Goal: Task Accomplishment & Management: Manage account settings

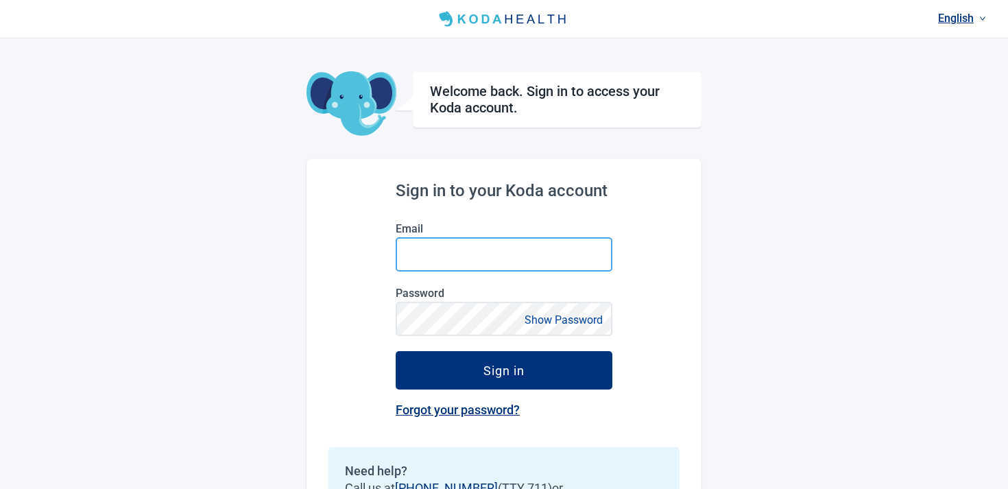
click at [482, 269] on input "Email" at bounding box center [504, 254] width 217 height 34
paste input "**********"
drag, startPoint x: 488, startPoint y: 256, endPoint x: 511, endPoint y: 256, distance: 23.3
click at [511, 256] on input "**********" at bounding box center [504, 254] width 217 height 34
type input "**********"
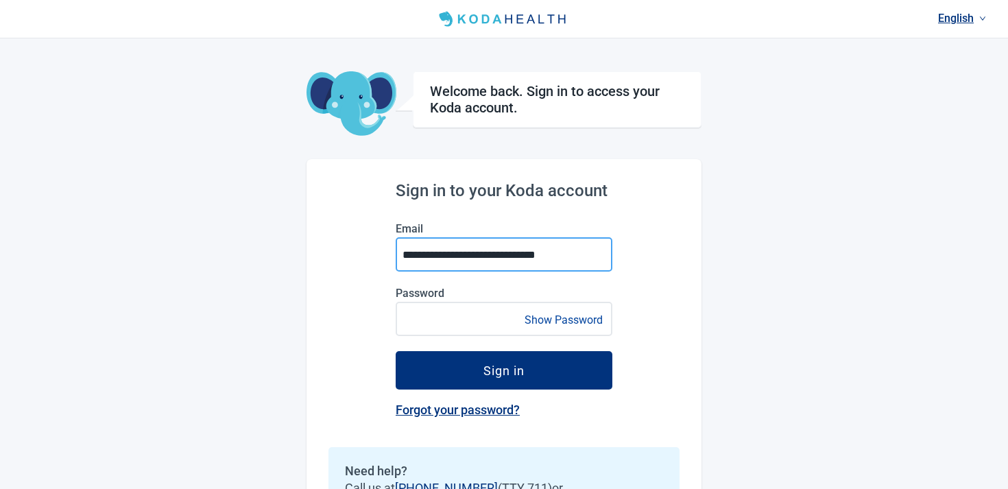
click at [396, 351] on button "Sign in" at bounding box center [504, 370] width 217 height 38
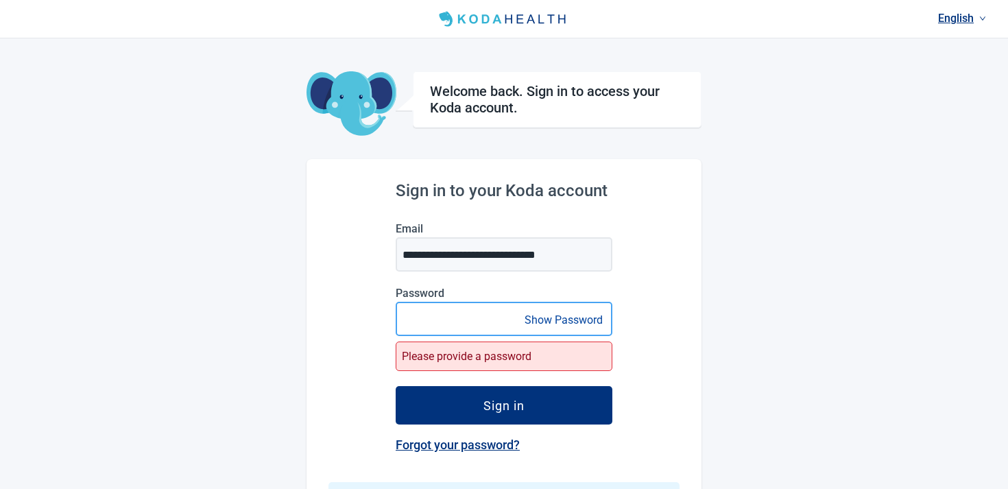
click at [396, 386] on button "Sign in" at bounding box center [504, 405] width 217 height 38
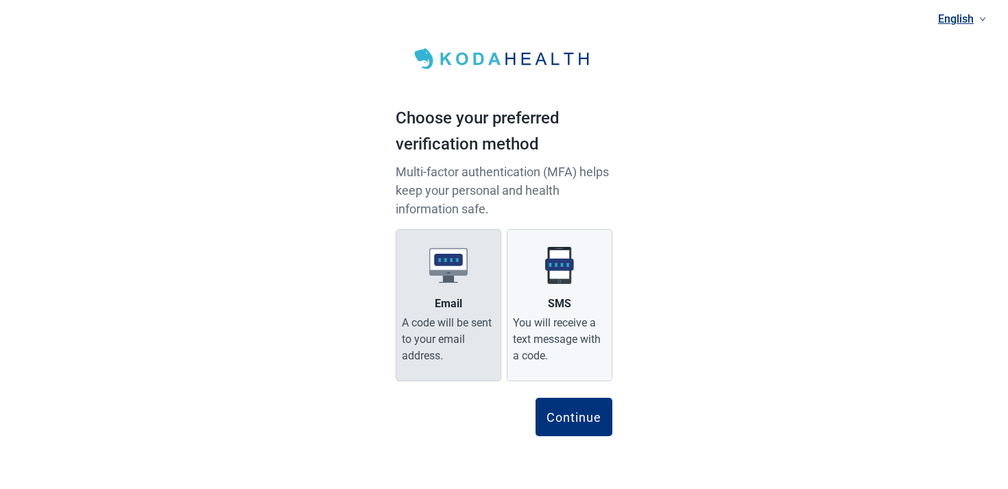
click at [444, 292] on label "Email A code will be sent to your email address." at bounding box center [449, 305] width 106 height 152
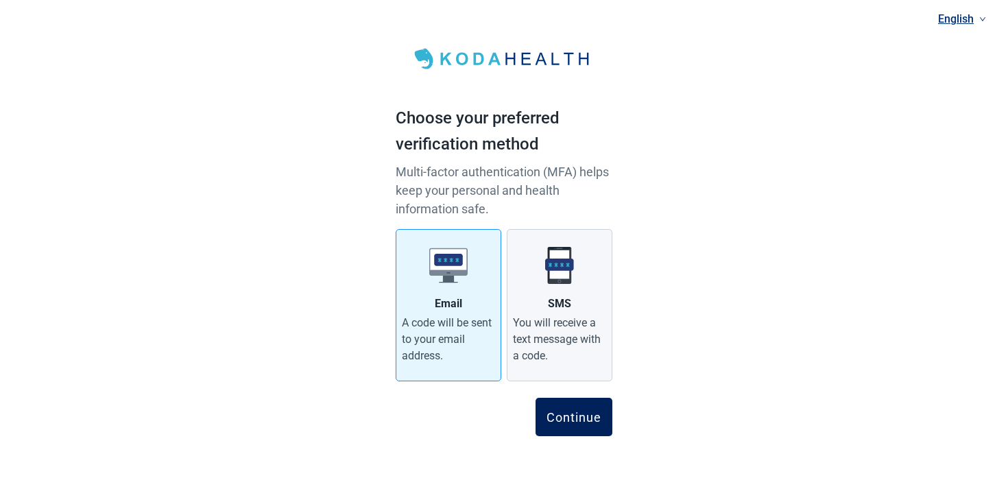
click at [568, 431] on button "Continue" at bounding box center [574, 417] width 77 height 38
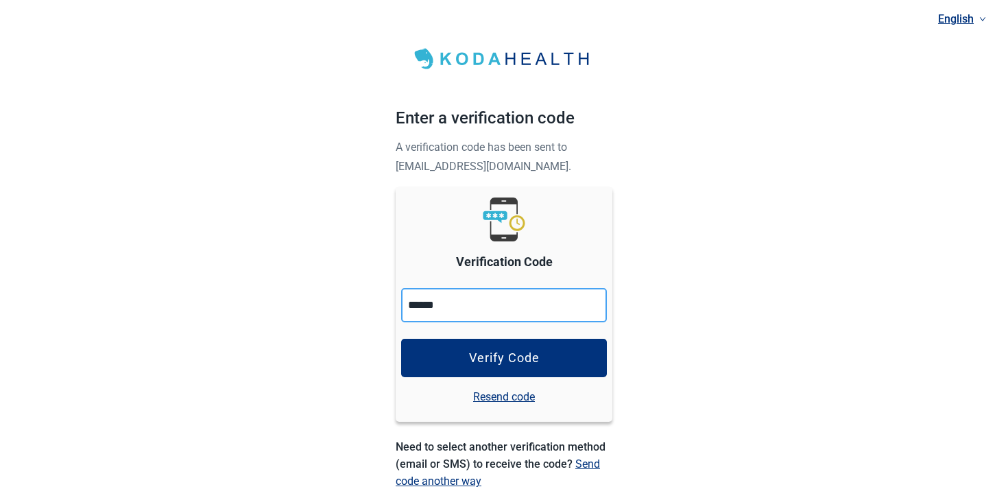
type input "******"
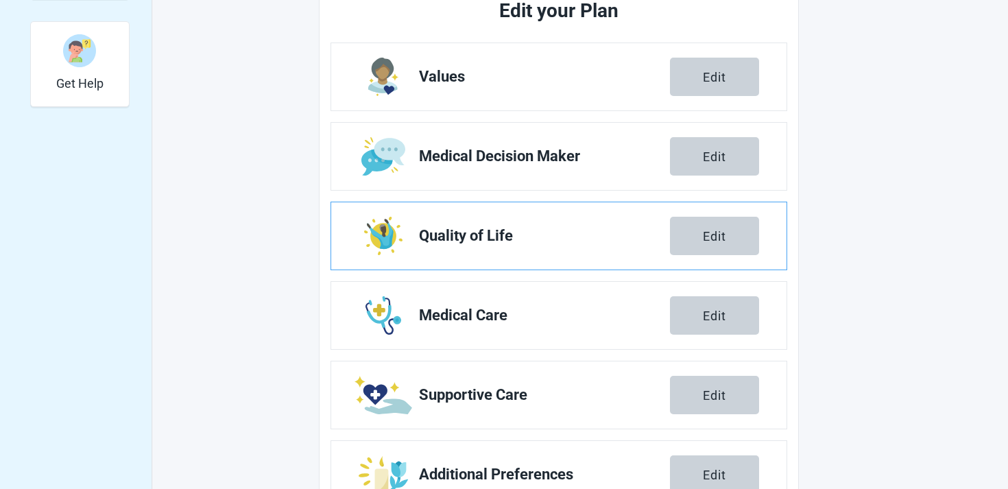
scroll to position [402, 0]
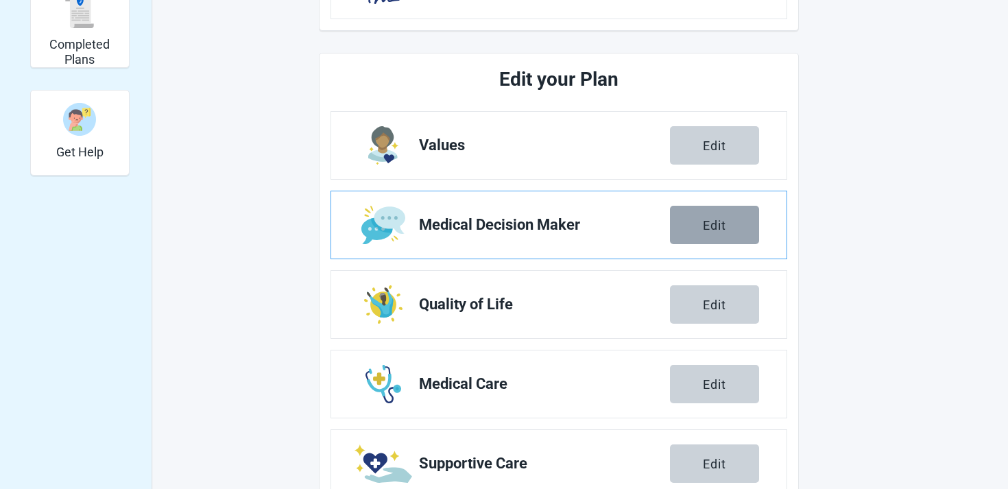
click at [733, 215] on button "Edit" at bounding box center [714, 225] width 89 height 38
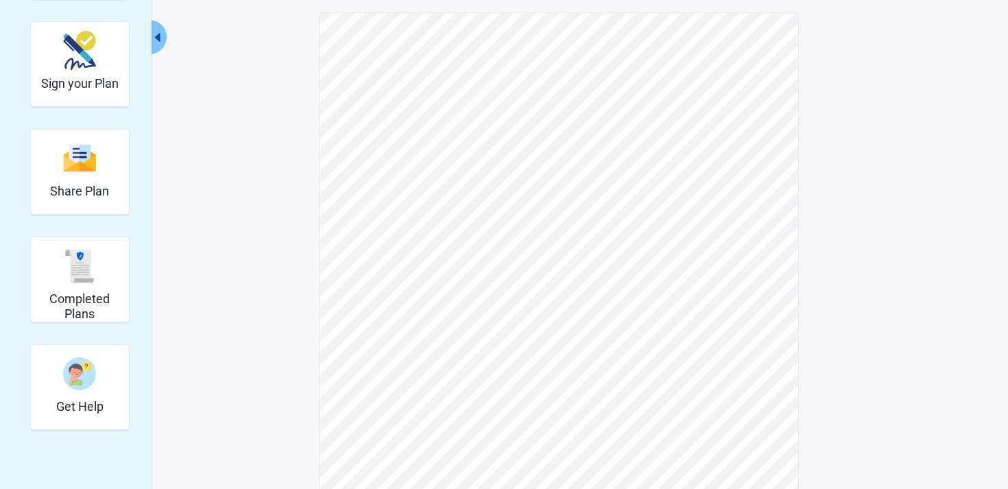
scroll to position [353, 0]
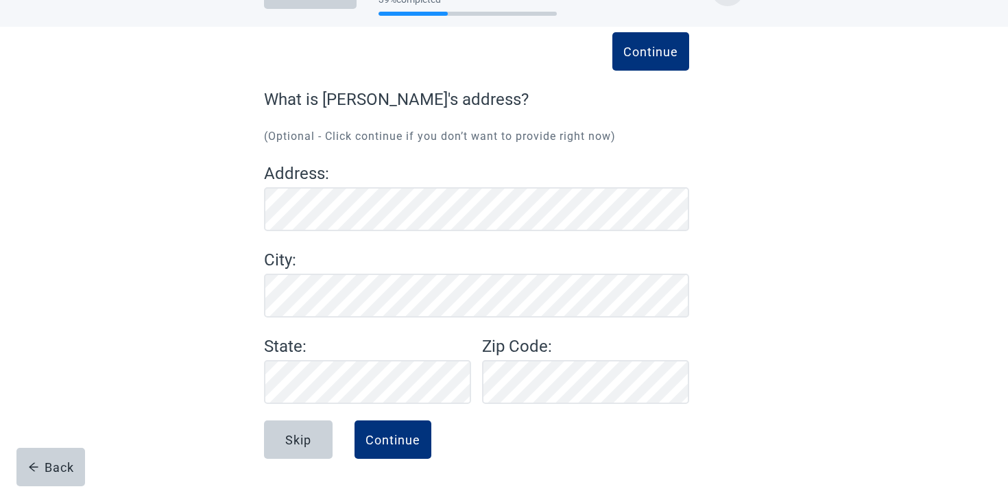
scroll to position [45, 0]
click at [415, 422] on button "Continue" at bounding box center [393, 439] width 77 height 38
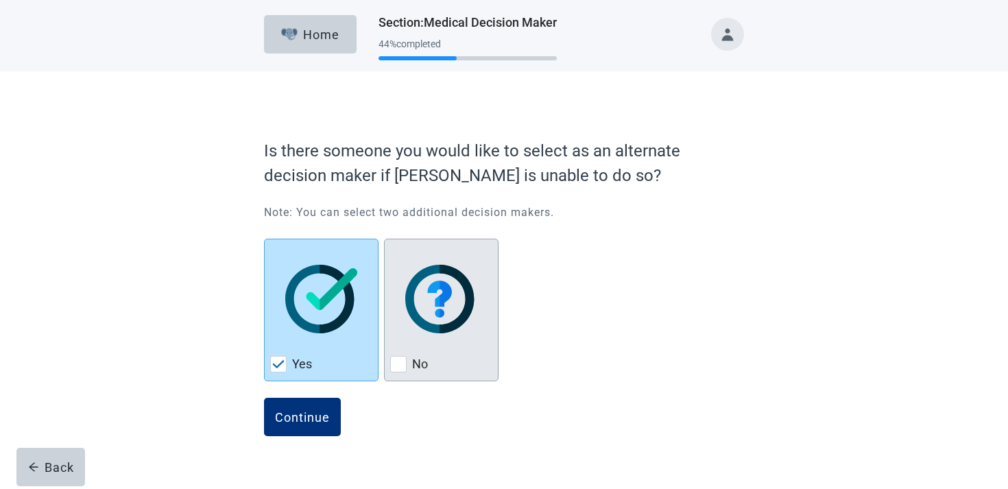
click at [450, 339] on div "No, checkbox, not checked" at bounding box center [441, 299] width 102 height 108
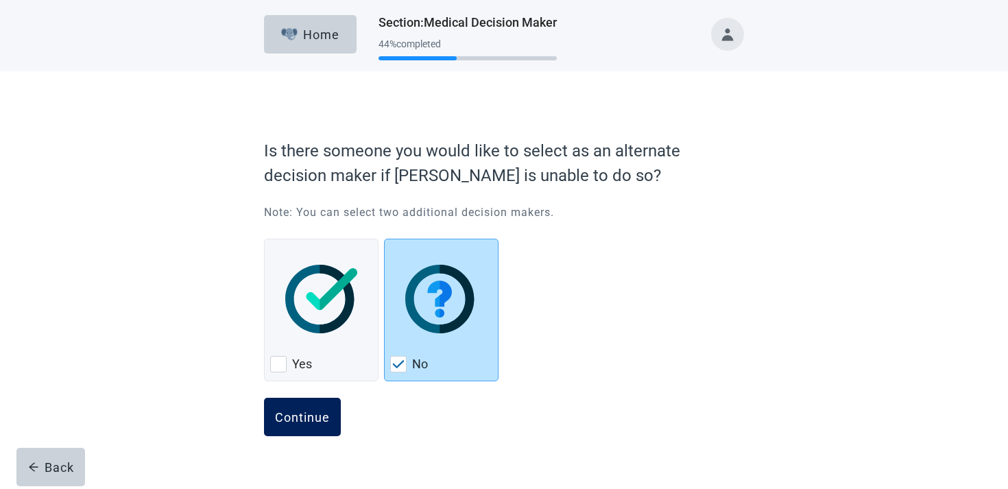
click at [312, 414] on div "Continue" at bounding box center [302, 417] width 55 height 14
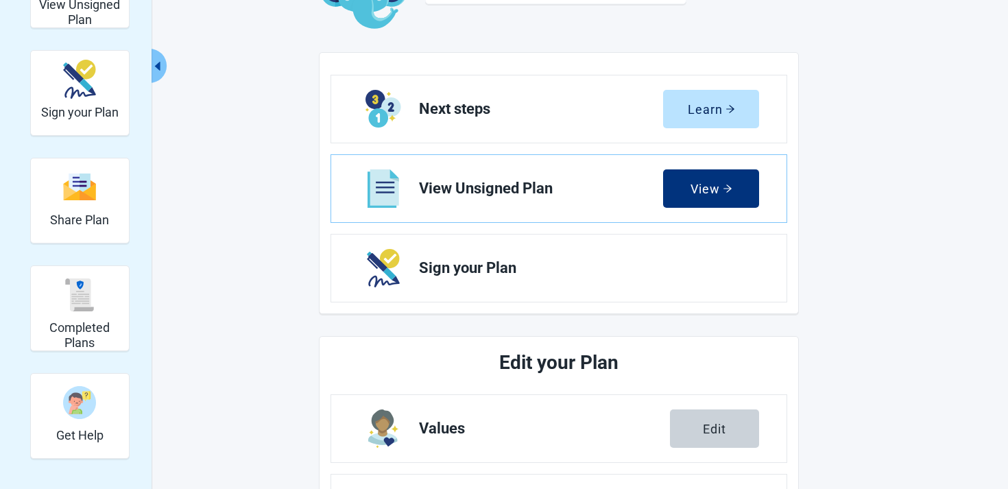
scroll to position [155, 0]
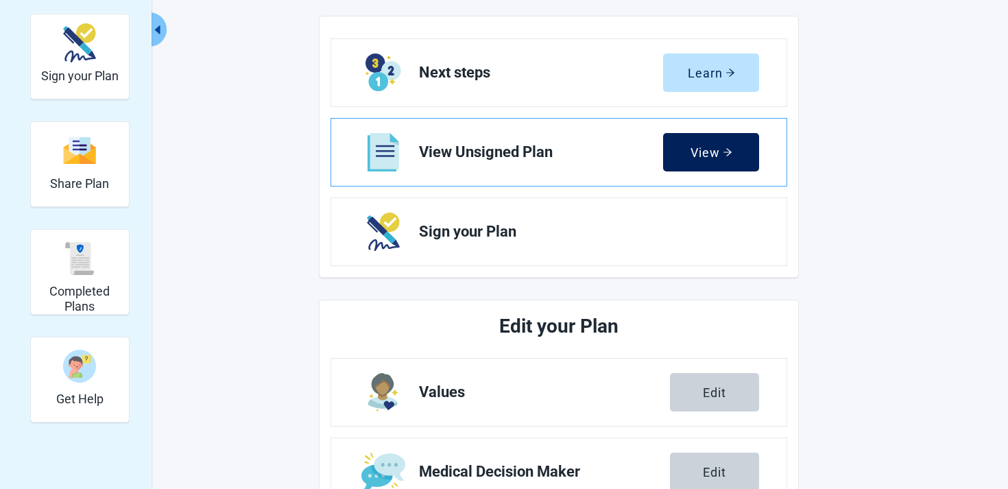
click at [720, 150] on div "View" at bounding box center [712, 152] width 42 height 14
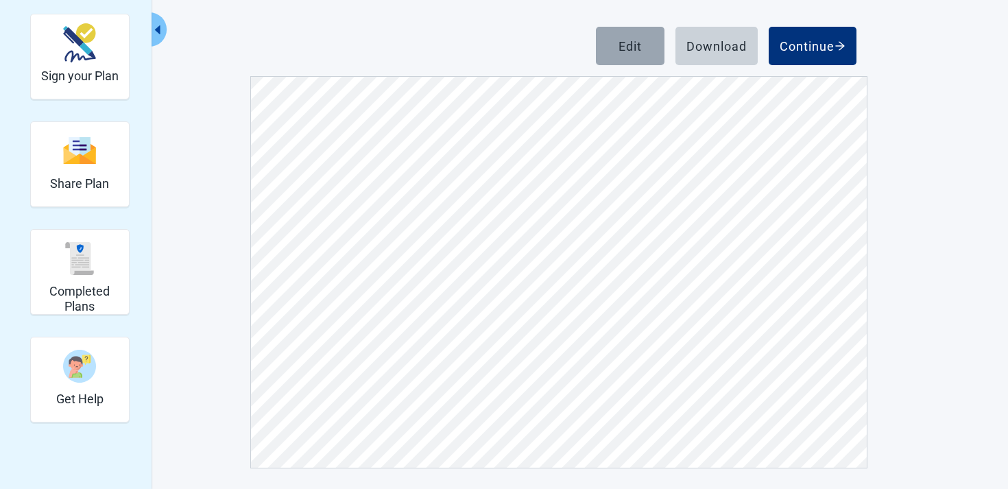
click at [643, 40] on button "Edit" at bounding box center [630, 46] width 69 height 38
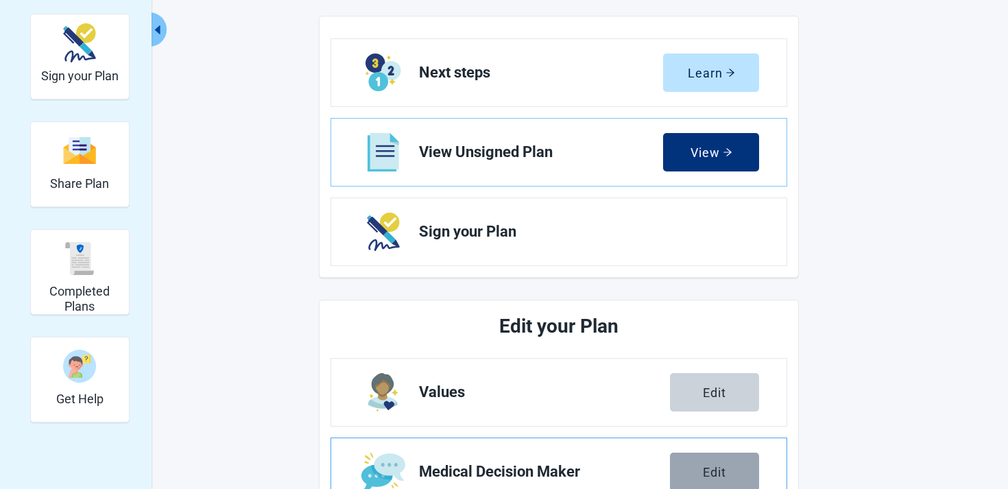
click at [699, 482] on button "Edit" at bounding box center [714, 472] width 89 height 38
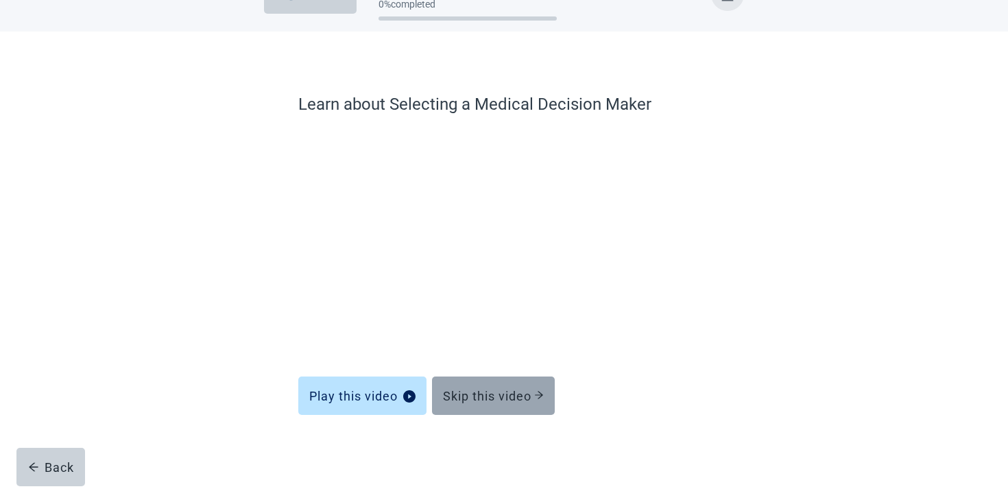
scroll to position [40, 0]
click at [524, 398] on div "Skip this video" at bounding box center [493, 396] width 101 height 14
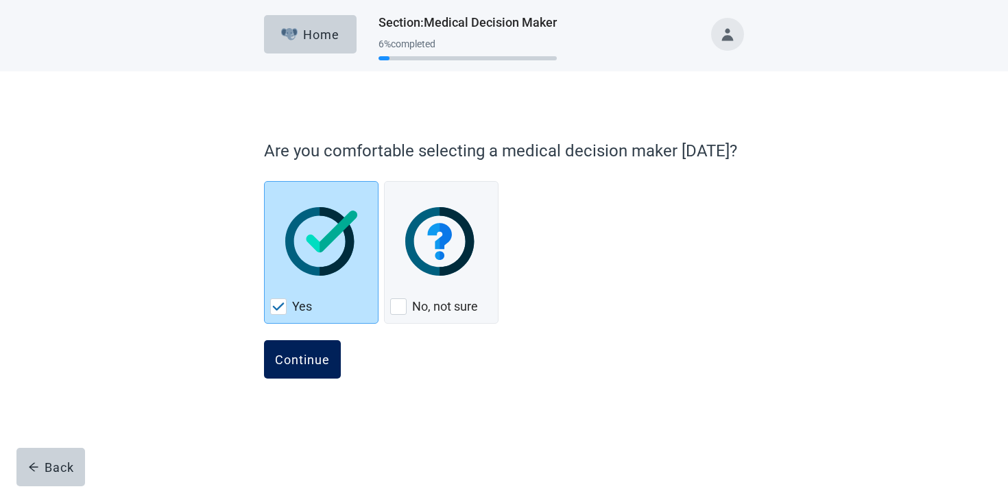
click at [313, 370] on button "Continue" at bounding box center [302, 359] width 77 height 38
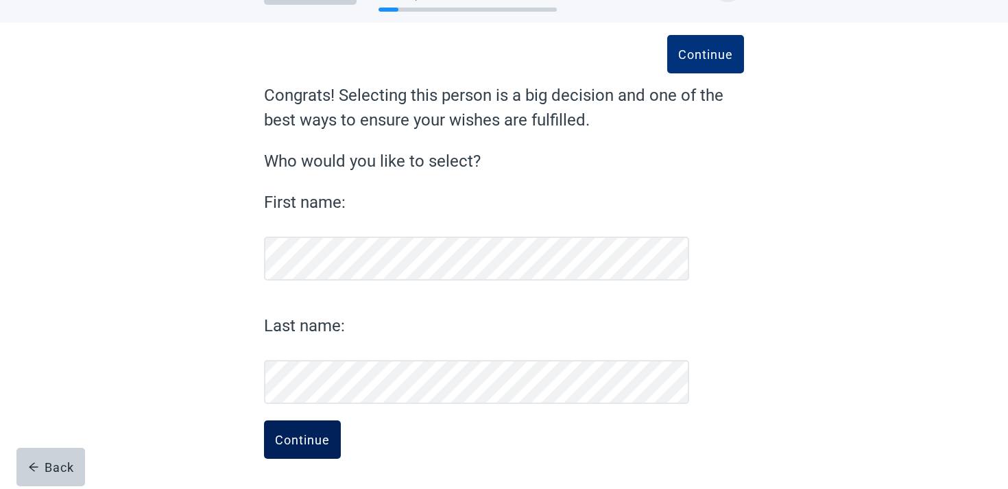
scroll to position [49, 0]
click at [311, 428] on button "Continue" at bounding box center [302, 439] width 77 height 38
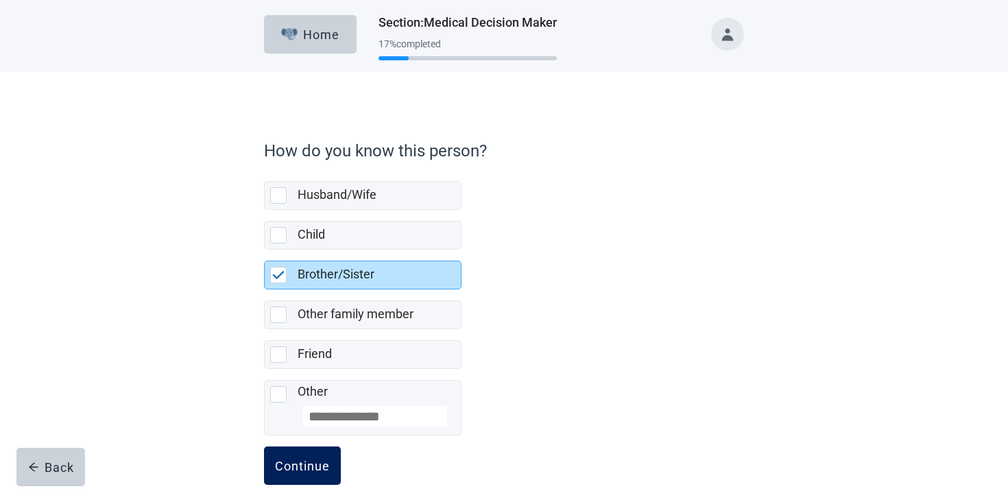
click at [307, 471] on div "Continue" at bounding box center [302, 466] width 55 height 14
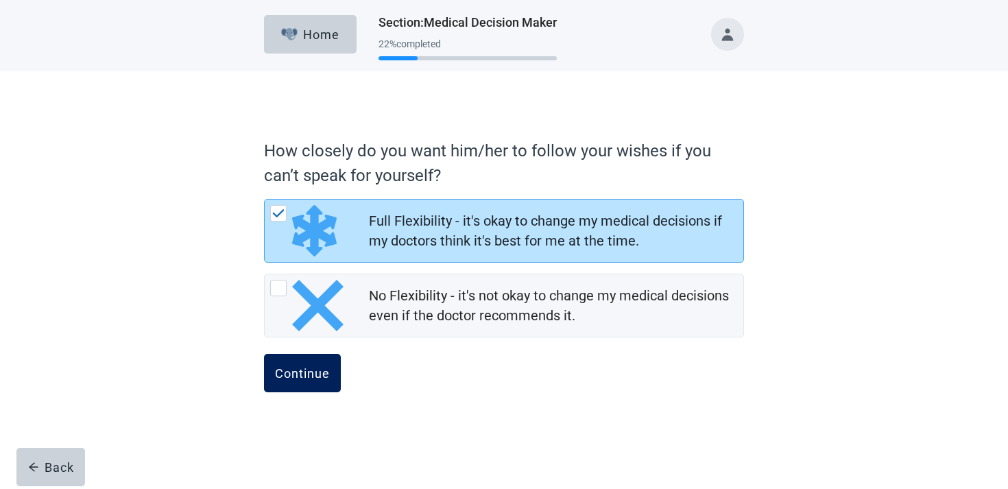
click at [322, 377] on div "Continue" at bounding box center [302, 373] width 55 height 14
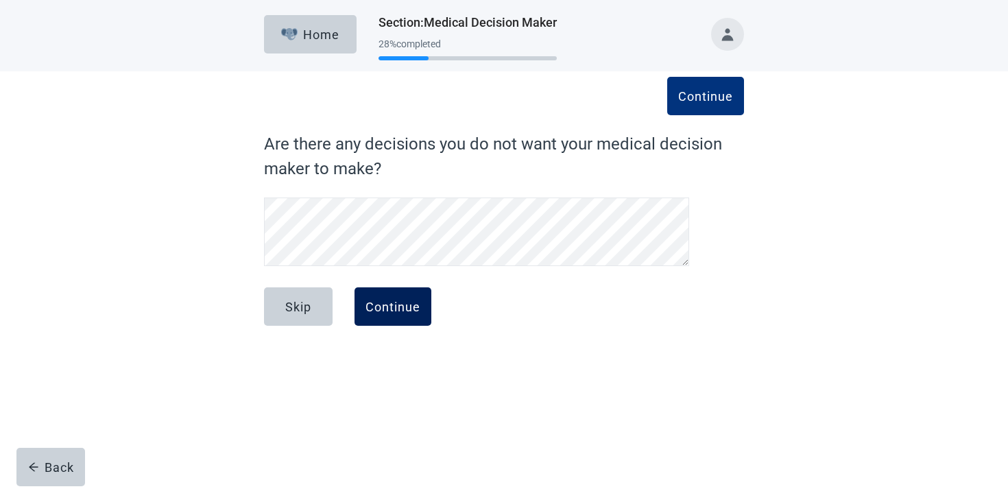
click at [386, 324] on button "Continue" at bounding box center [393, 306] width 77 height 38
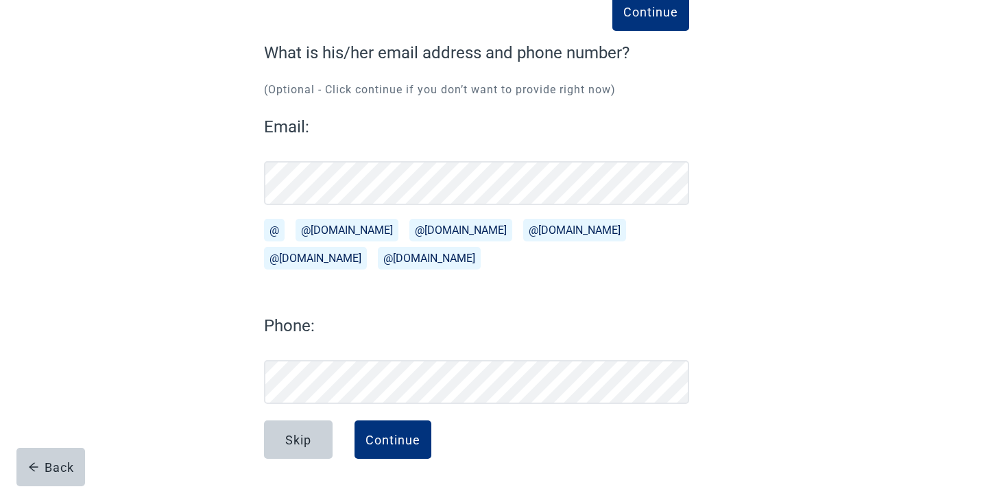
scroll to position [91, 0]
click at [387, 433] on div "Continue" at bounding box center [393, 440] width 55 height 14
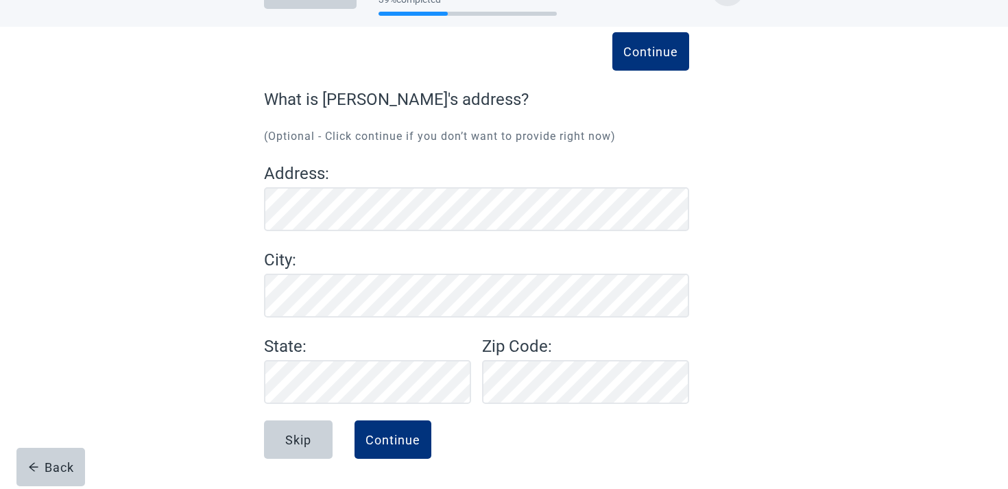
scroll to position [45, 0]
click at [387, 433] on div "Continue" at bounding box center [393, 440] width 55 height 14
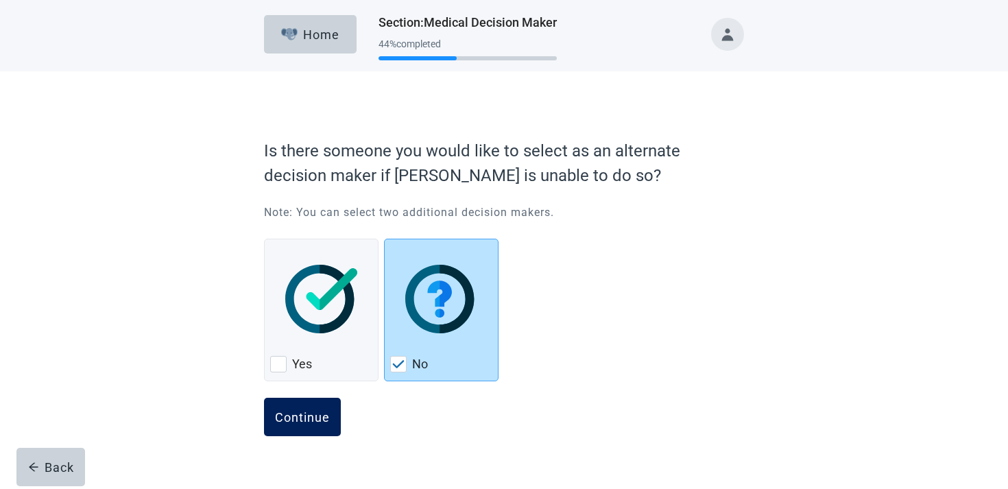
click at [308, 426] on button "Continue" at bounding box center [302, 417] width 77 height 38
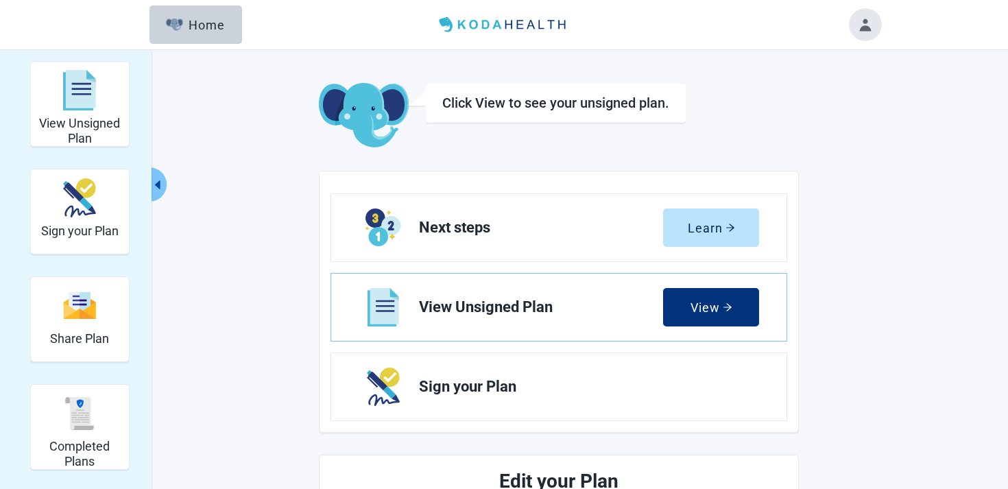
click at [81, 132] on h2 "View Unsigned Plan" at bounding box center [79, 130] width 87 height 29
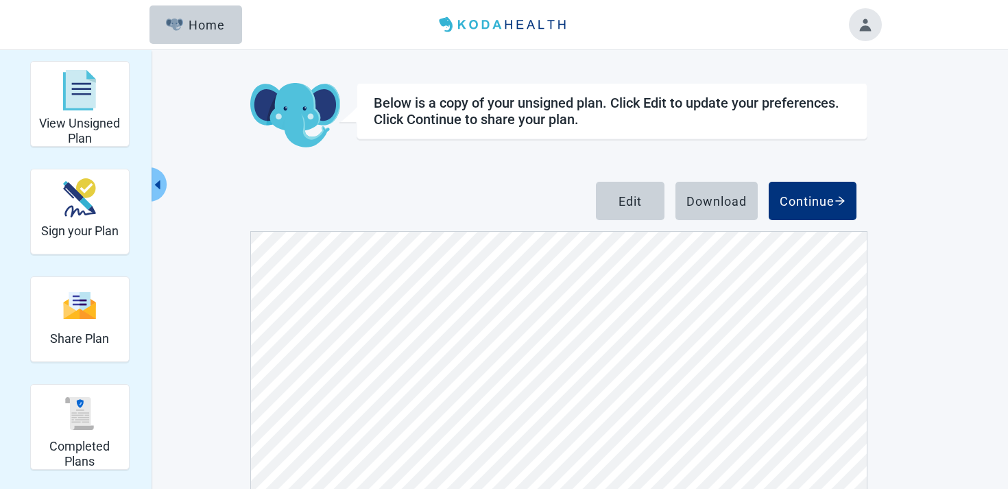
scroll to position [621, 0]
click at [832, 194] on div "Continue" at bounding box center [813, 201] width 66 height 14
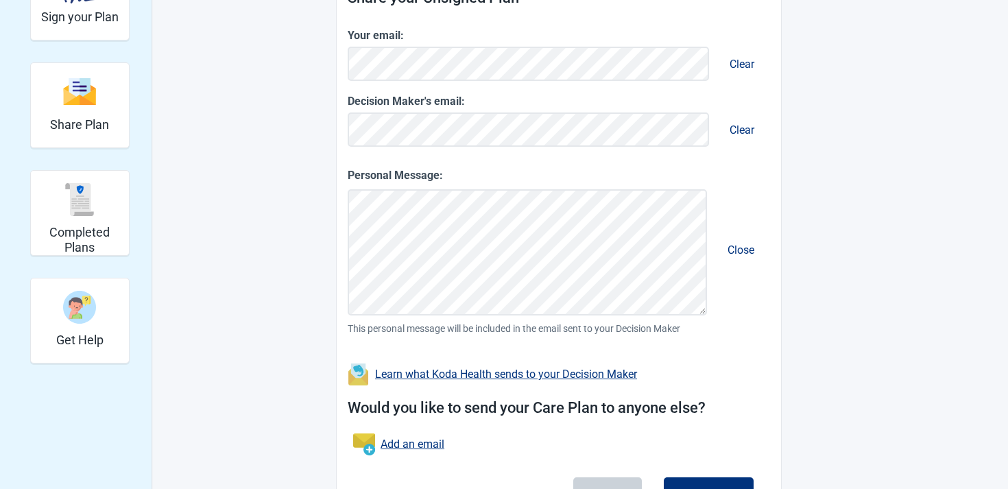
click at [691, 463] on div "Would you like to send your Care Plan to anyone else? Add an email" at bounding box center [559, 429] width 423 height 86
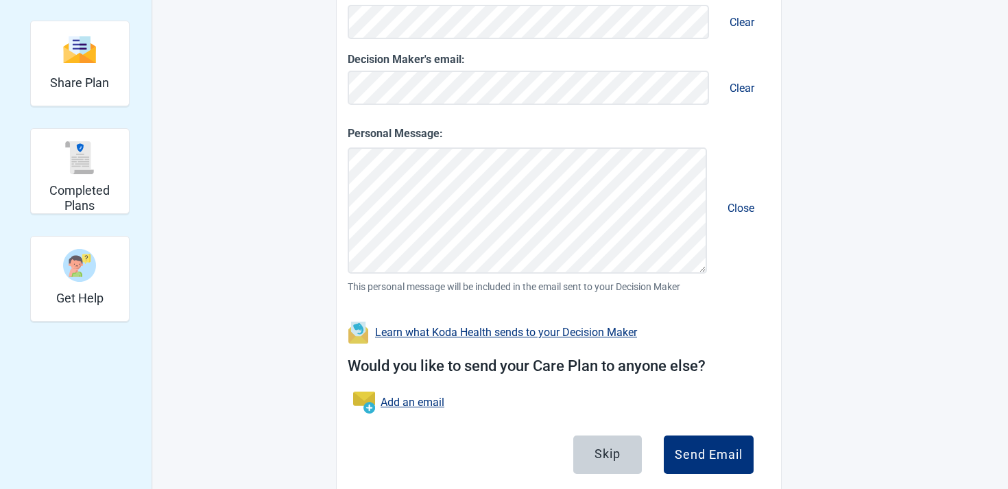
click at [691, 463] on button "Send Email" at bounding box center [709, 455] width 90 height 38
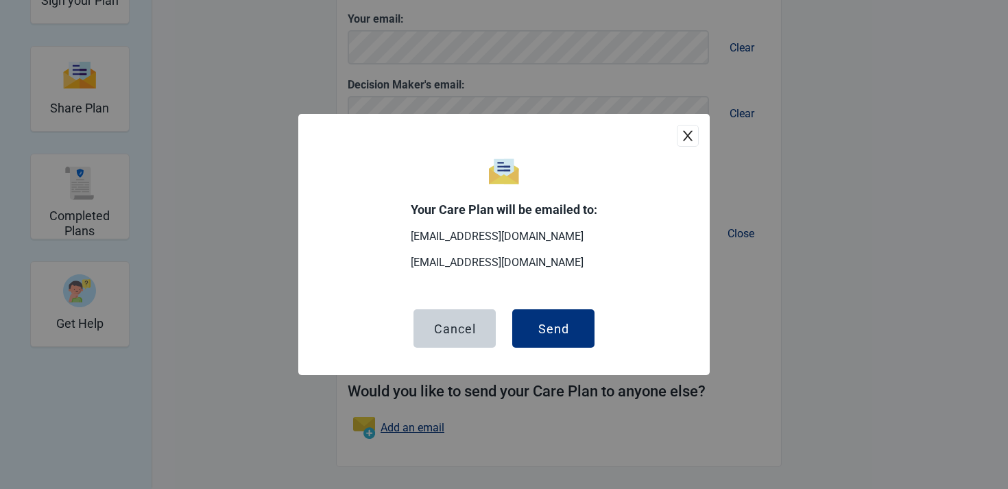
scroll to position [230, 0]
click at [576, 330] on button "Send" at bounding box center [553, 328] width 82 height 38
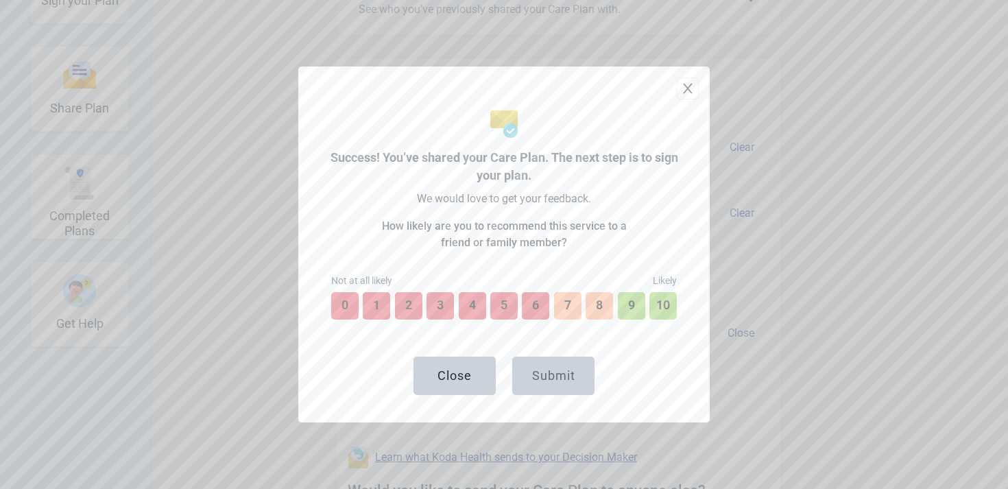
scroll to position [330, 0]
click at [571, 303] on button "7" at bounding box center [568, 306] width 30 height 30
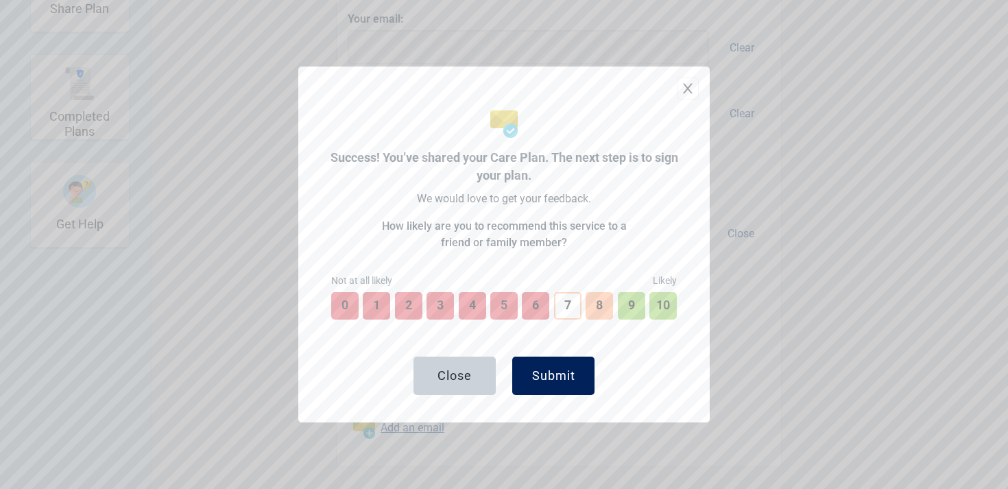
click at [548, 370] on div "Submit" at bounding box center [553, 376] width 43 height 14
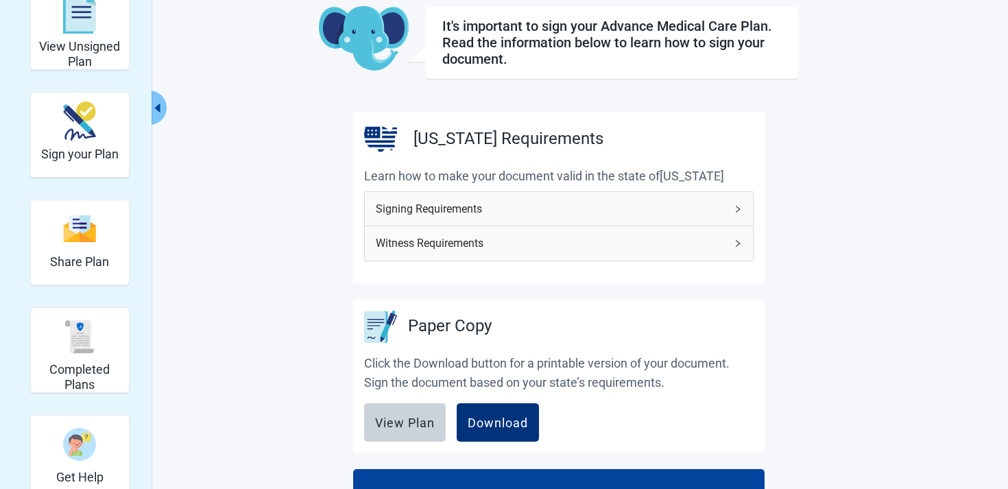
scroll to position [84, 0]
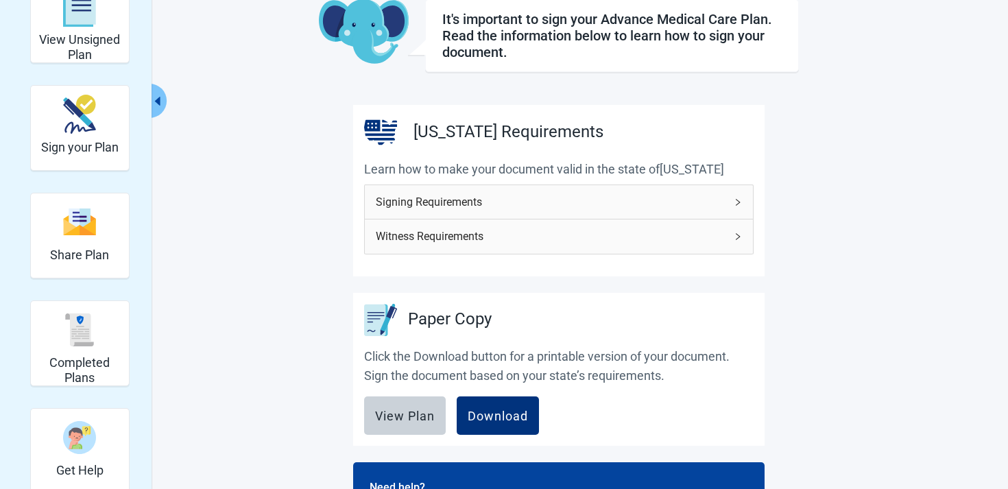
click at [615, 202] on span "Signing Requirements" at bounding box center [551, 201] width 350 height 17
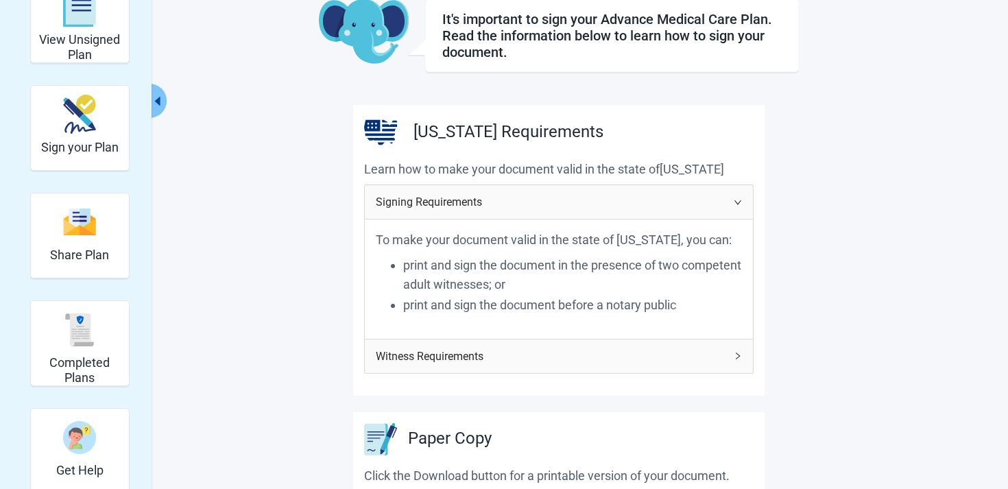
click at [587, 346] on div "Witness Requirements" at bounding box center [559, 357] width 388 height 34
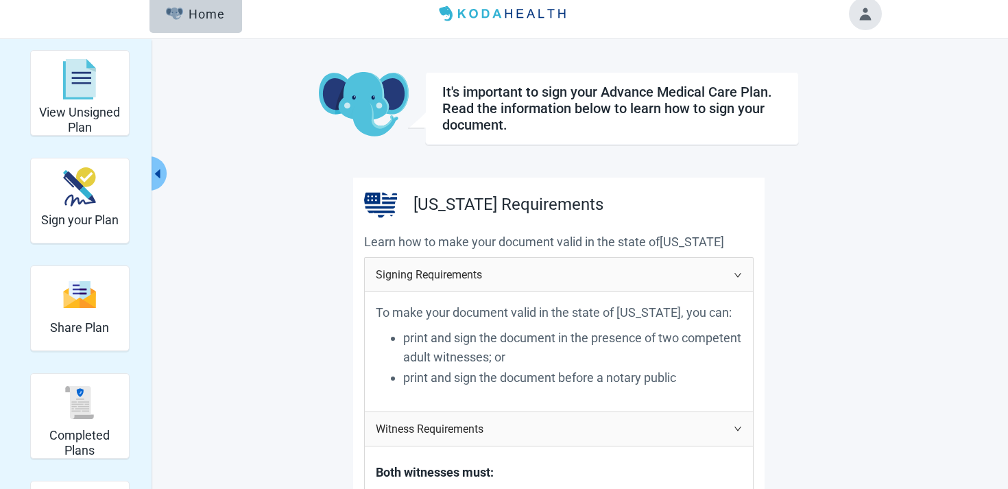
scroll to position [0, 0]
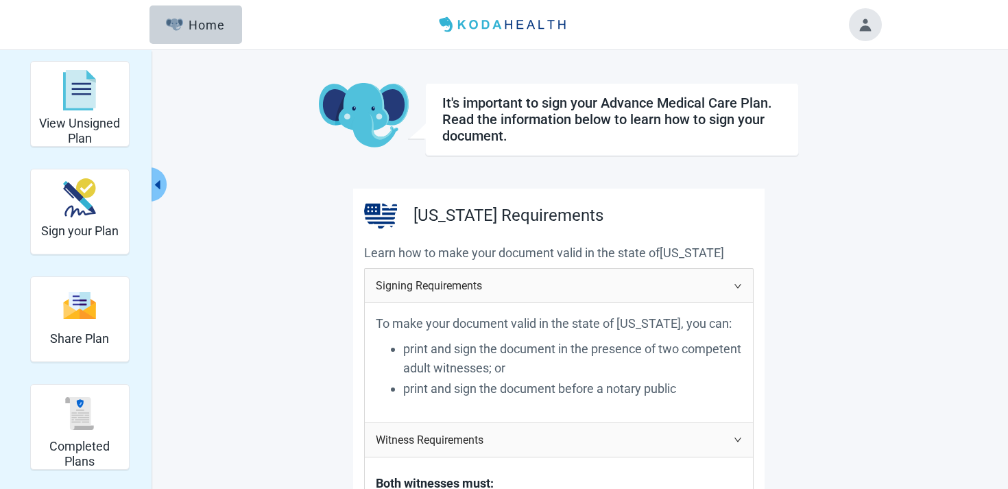
click at [869, 33] on button "Toggle account menu" at bounding box center [865, 24] width 33 height 33
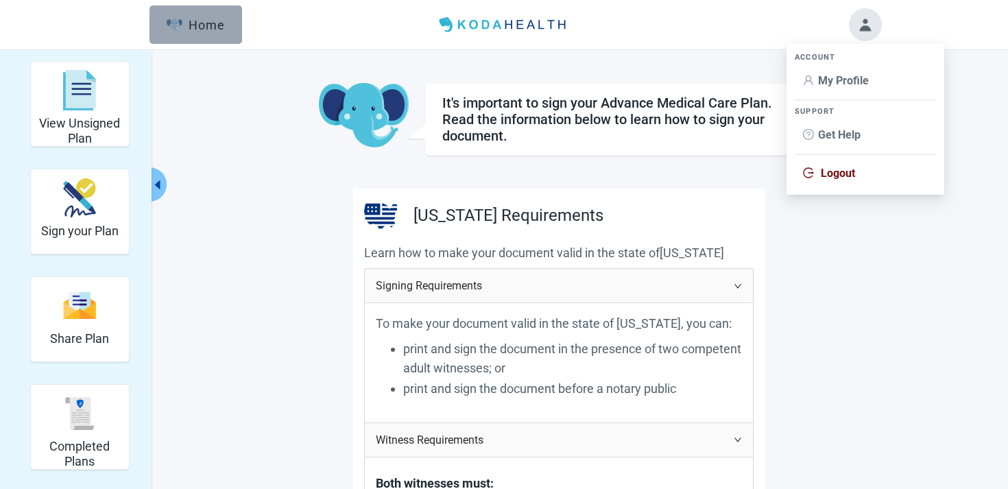
click at [217, 32] on button "Home" at bounding box center [196, 24] width 93 height 38
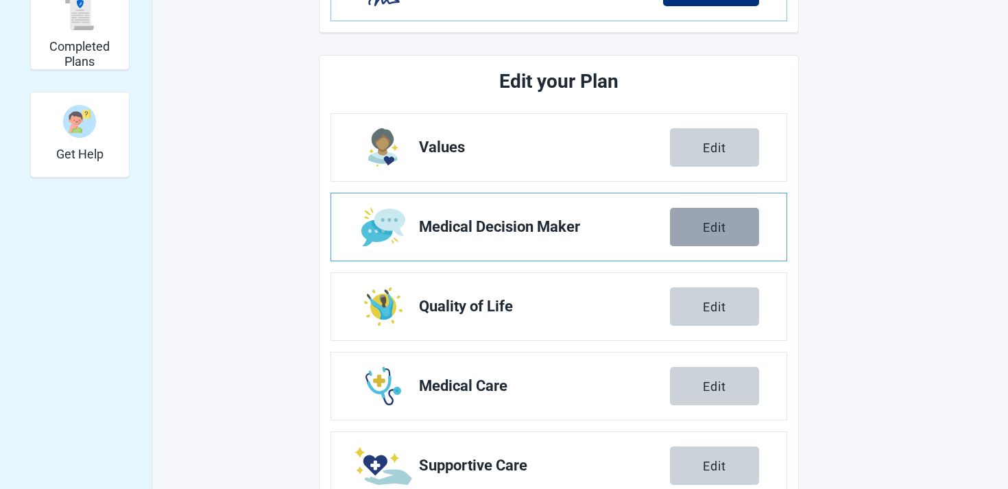
scroll to position [200, 0]
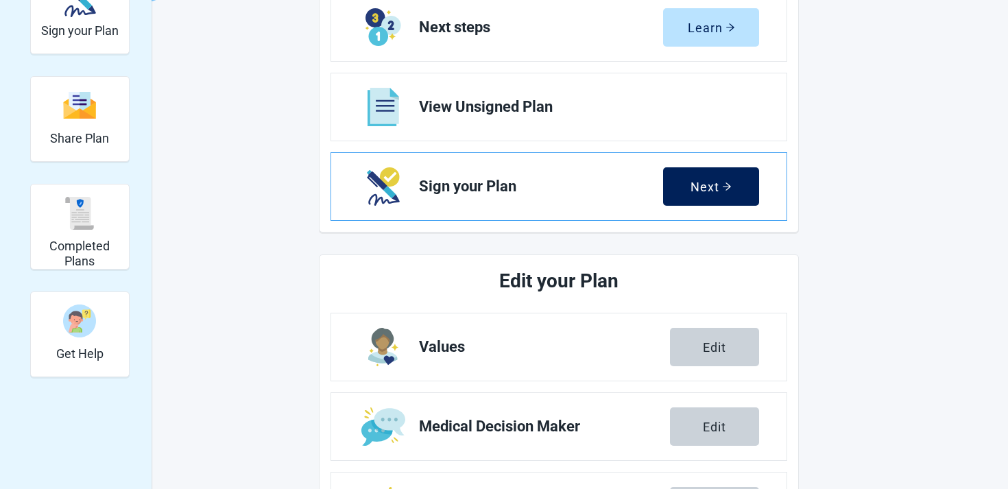
click at [704, 181] on div "Next" at bounding box center [711, 187] width 41 height 14
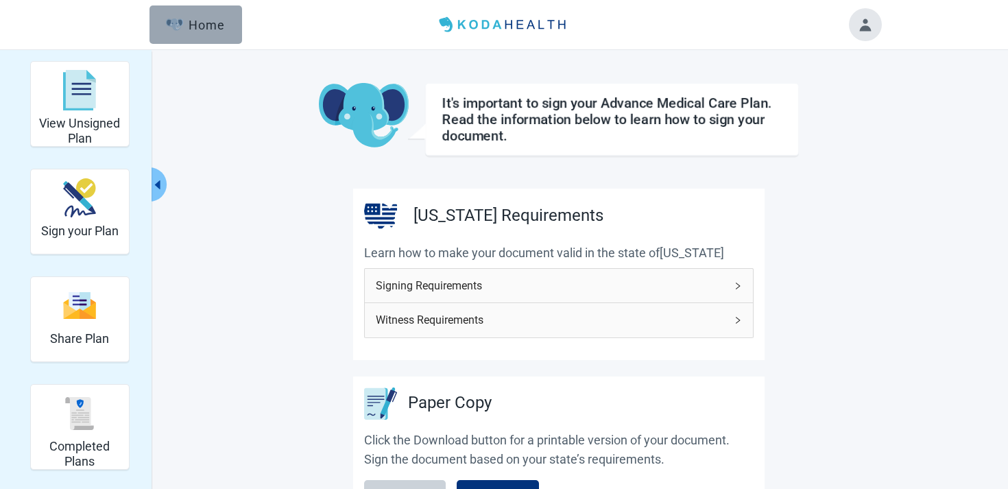
click at [166, 12] on button "Home" at bounding box center [196, 24] width 93 height 38
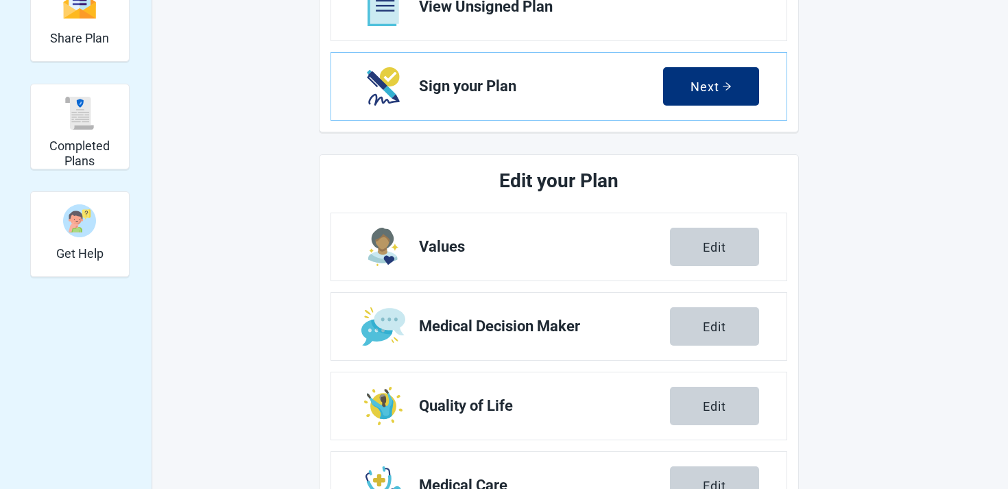
scroll to position [375, 0]
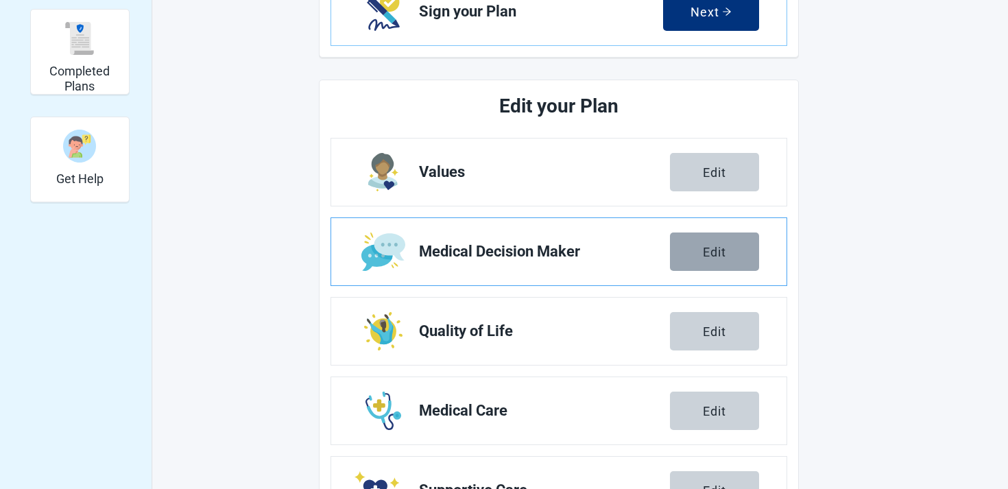
click at [696, 245] on button "Edit" at bounding box center [714, 252] width 89 height 38
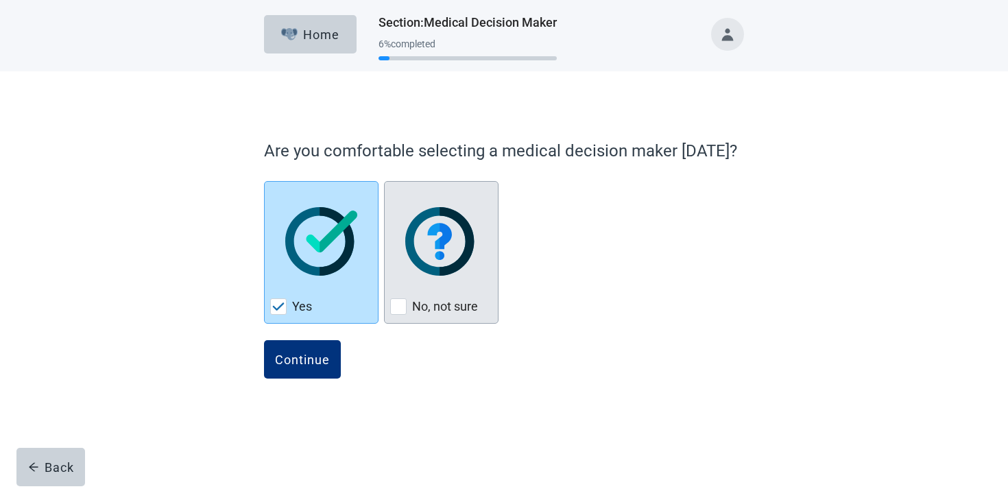
click at [442, 299] on label "No, not sure" at bounding box center [445, 306] width 66 height 16
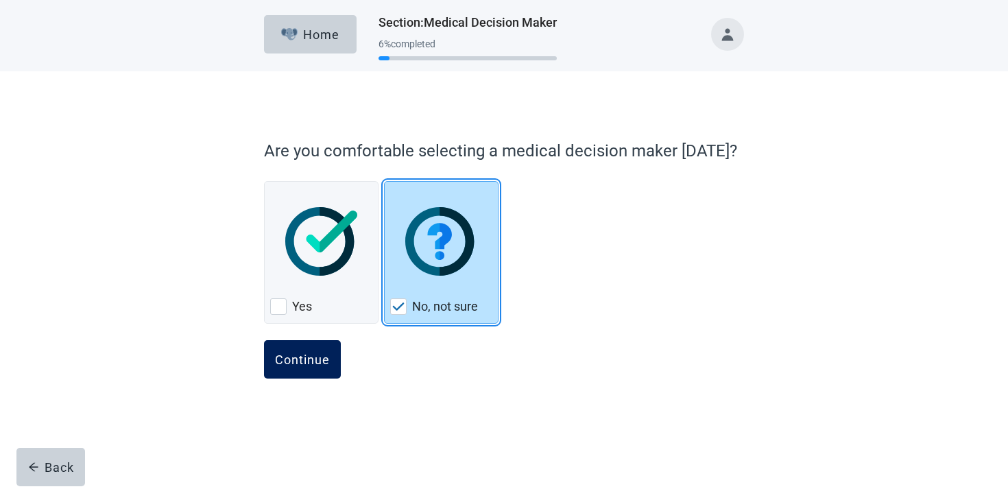
click at [318, 364] on div "Continue" at bounding box center [302, 360] width 55 height 14
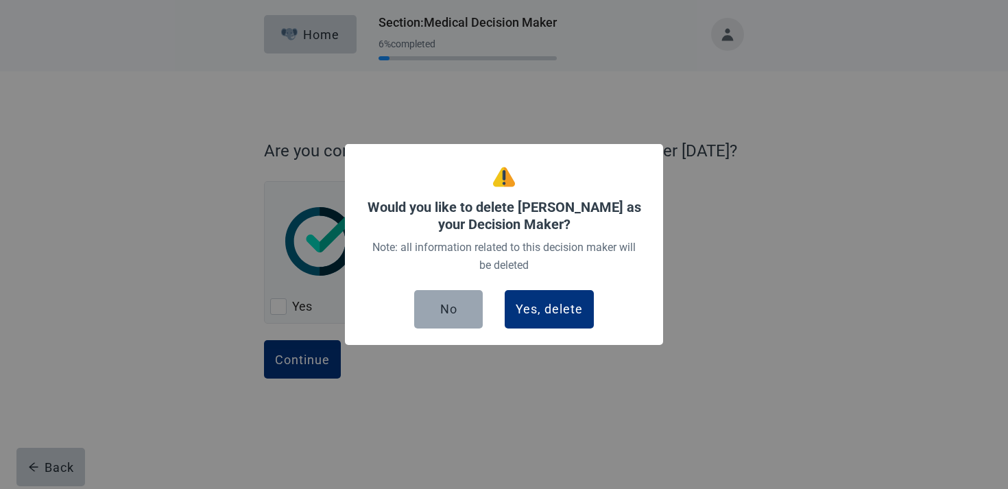
click at [451, 307] on div "No" at bounding box center [448, 310] width 17 height 14
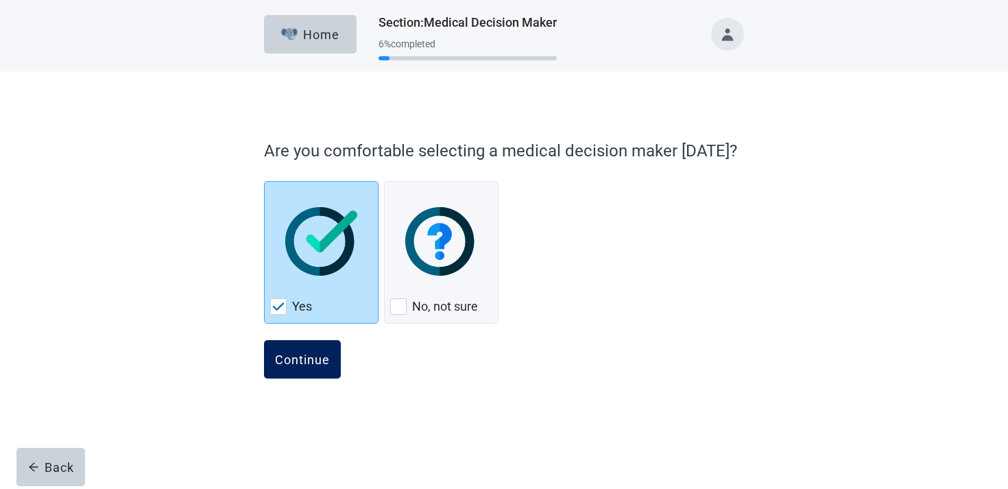
click at [311, 371] on button "Continue" at bounding box center [302, 359] width 77 height 38
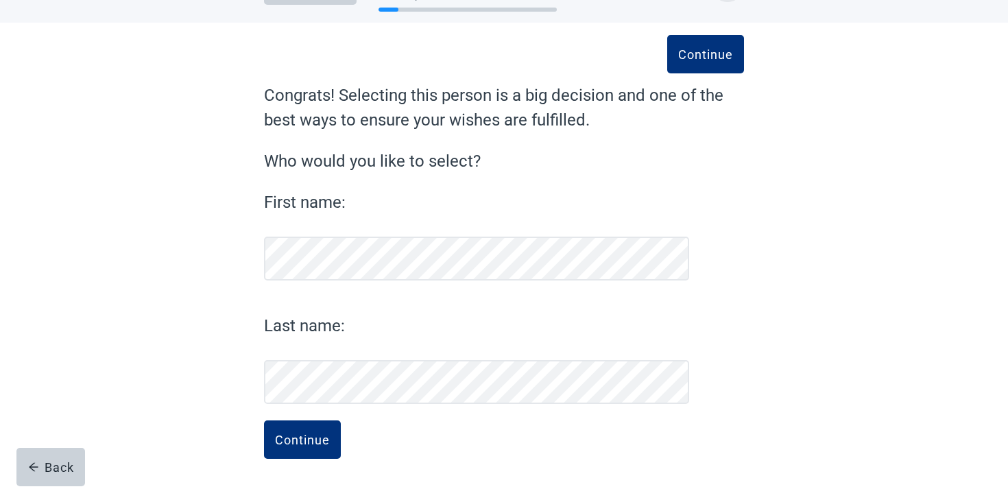
scroll to position [49, 0]
click at [301, 427] on button "Continue" at bounding box center [302, 439] width 77 height 38
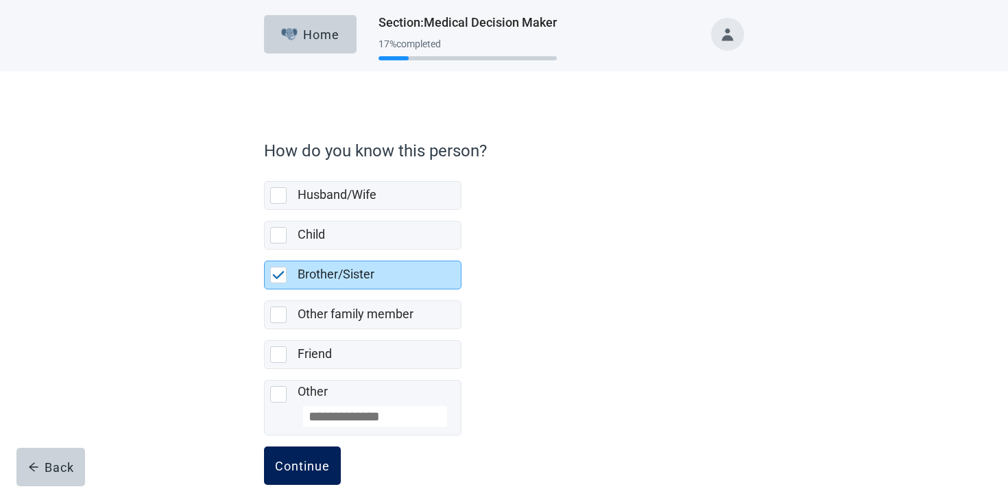
click at [303, 470] on div "Continue" at bounding box center [302, 466] width 55 height 14
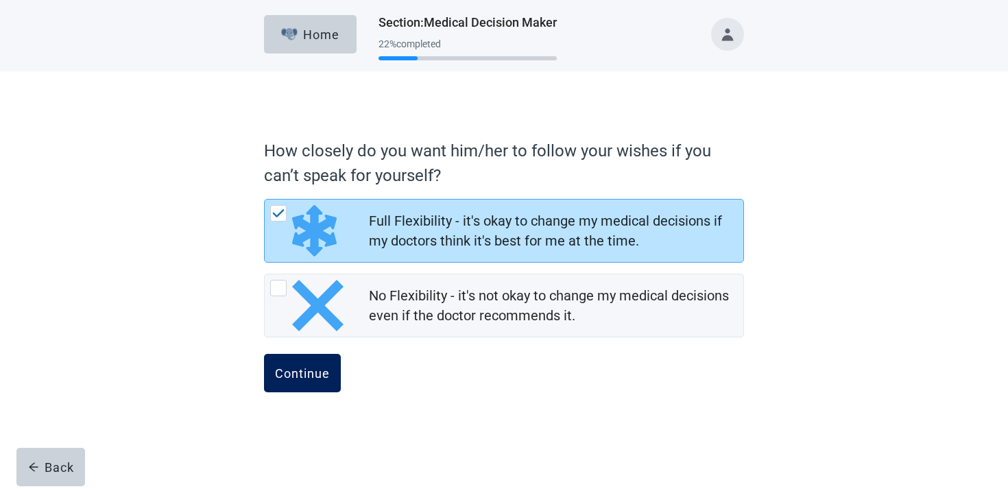
click at [320, 366] on div "Continue" at bounding box center [302, 373] width 55 height 14
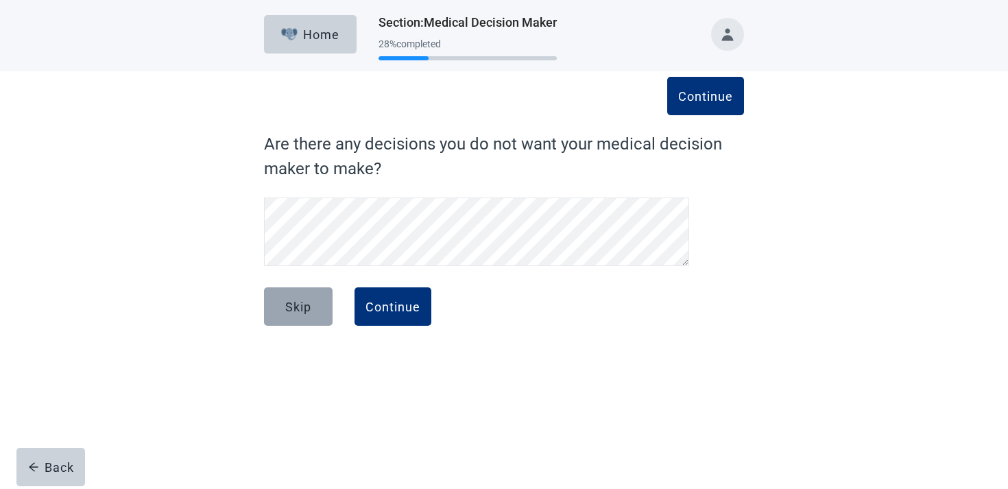
click at [272, 313] on button "Skip" at bounding box center [298, 306] width 69 height 38
click at [311, 294] on button "Skip" at bounding box center [298, 306] width 69 height 38
click at [310, 301] on div "Skip" at bounding box center [298, 307] width 26 height 14
click at [303, 316] on button "Skip" at bounding box center [298, 306] width 69 height 38
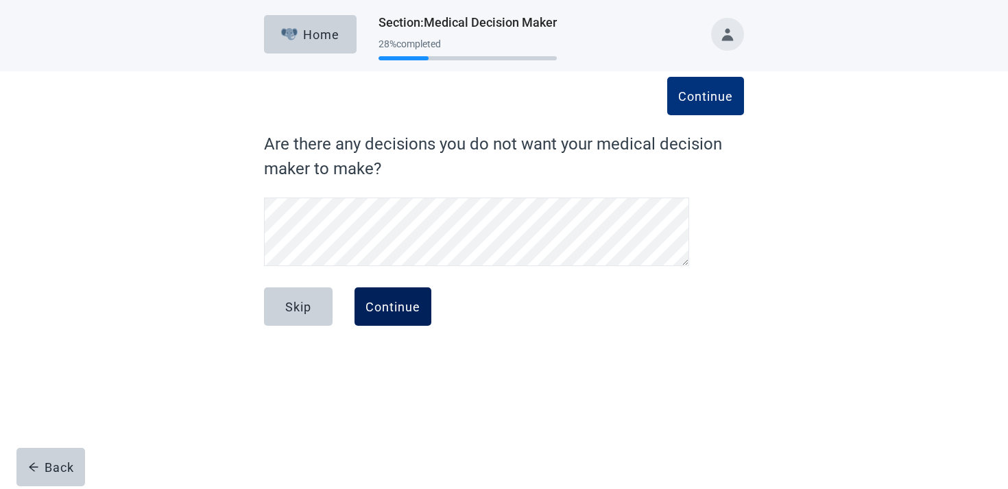
click at [404, 300] on div "Continue" at bounding box center [393, 307] width 55 height 14
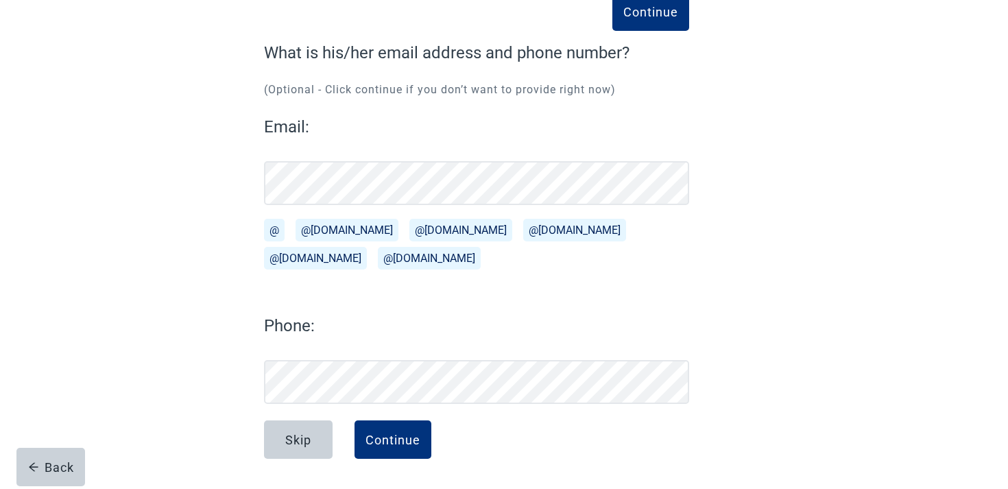
scroll to position [91, 0]
click at [300, 438] on div "Skip" at bounding box center [298, 440] width 26 height 14
click at [58, 457] on button "Back" at bounding box center [50, 467] width 69 height 38
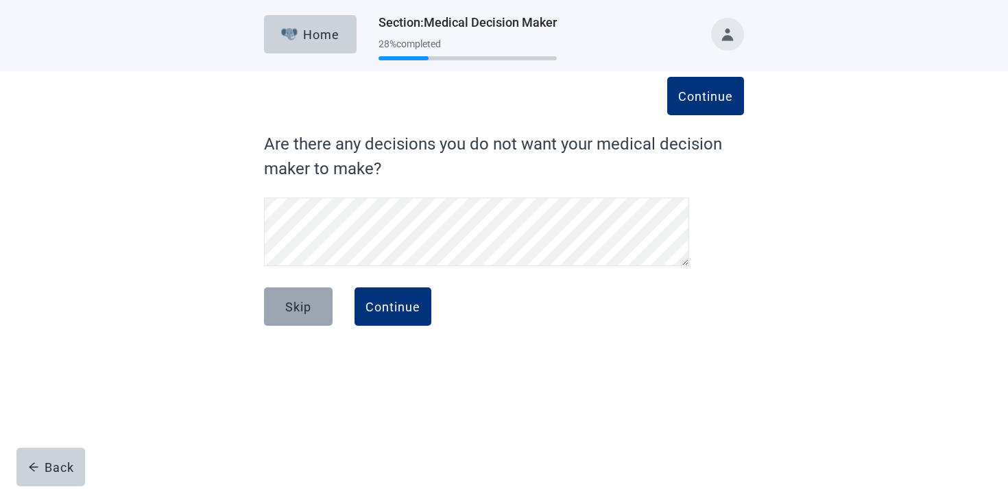
click at [307, 322] on button "Skip" at bounding box center [298, 306] width 69 height 38
click at [306, 320] on button "Skip" at bounding box center [298, 306] width 69 height 38
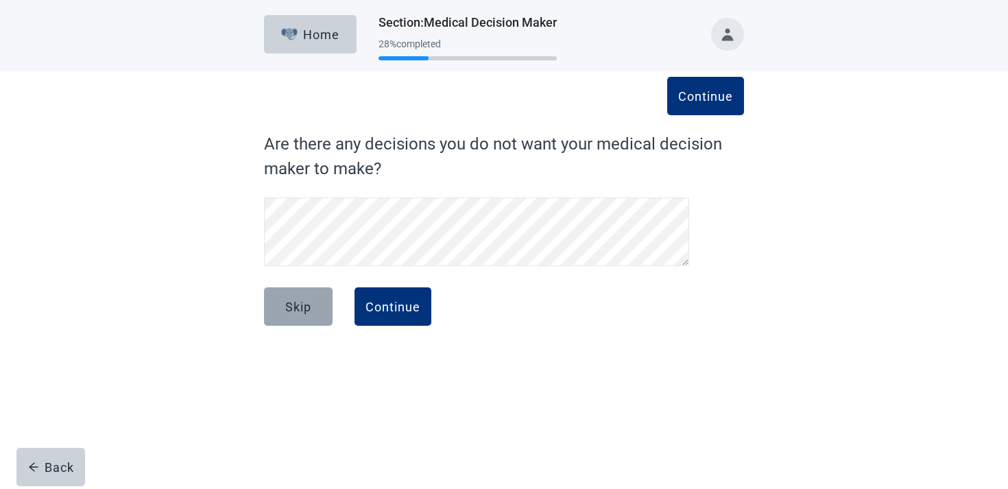
click at [306, 320] on button "Skip" at bounding box center [298, 306] width 69 height 38
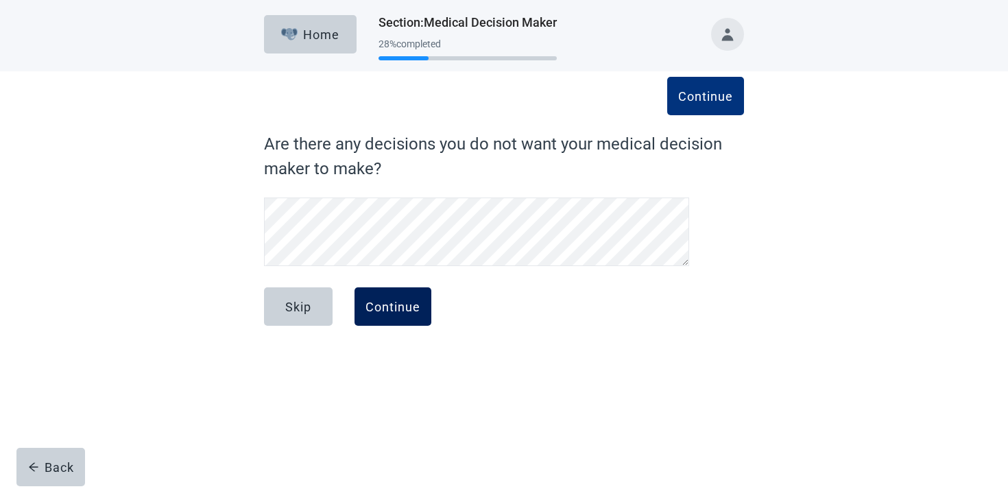
click at [392, 304] on div "Continue" at bounding box center [393, 307] width 55 height 14
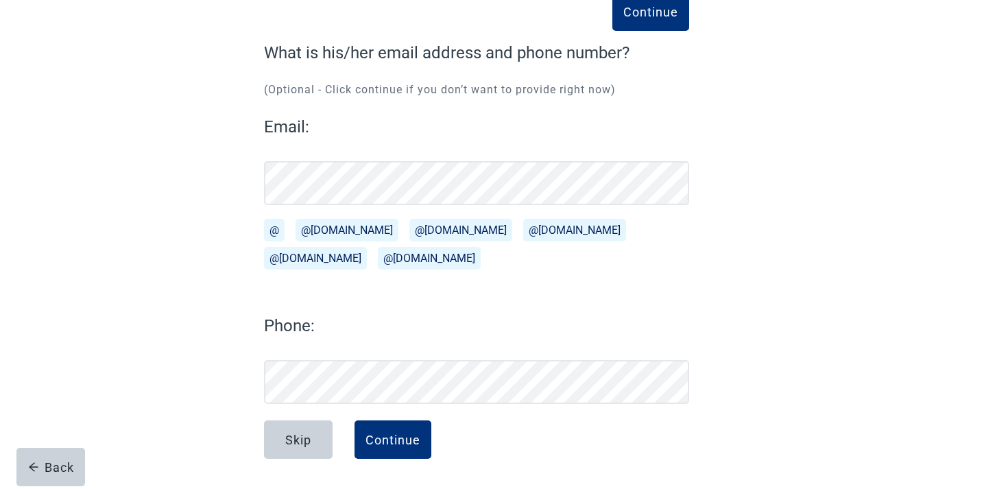
scroll to position [91, 0]
click at [280, 440] on button "Skip" at bounding box center [298, 439] width 69 height 38
click at [414, 425] on button "Continue" at bounding box center [393, 439] width 77 height 38
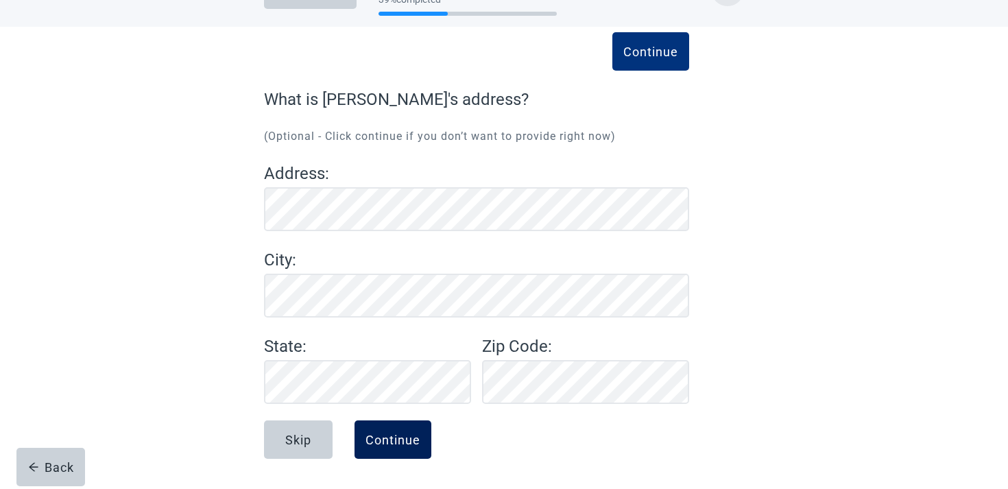
scroll to position [45, 0]
click at [402, 430] on button "Continue" at bounding box center [393, 439] width 77 height 38
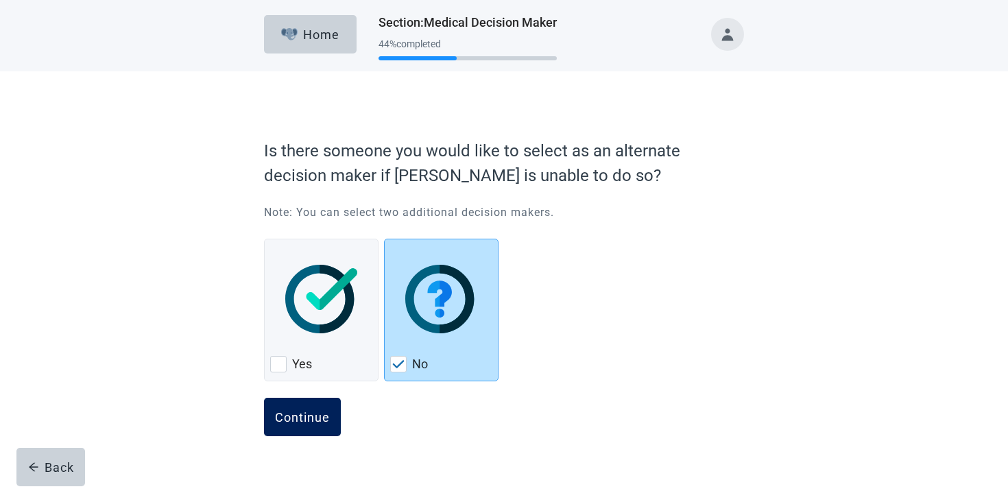
click at [319, 414] on div "Continue" at bounding box center [302, 417] width 55 height 14
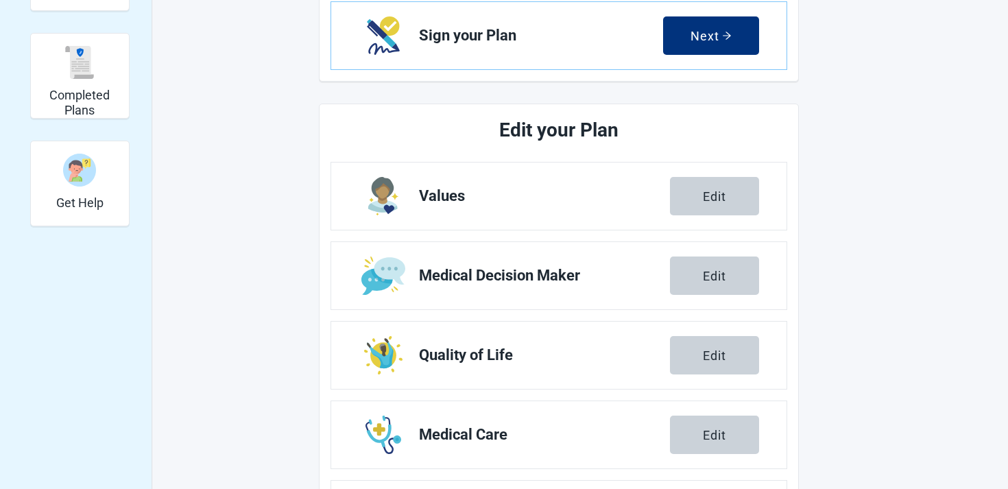
scroll to position [210, 0]
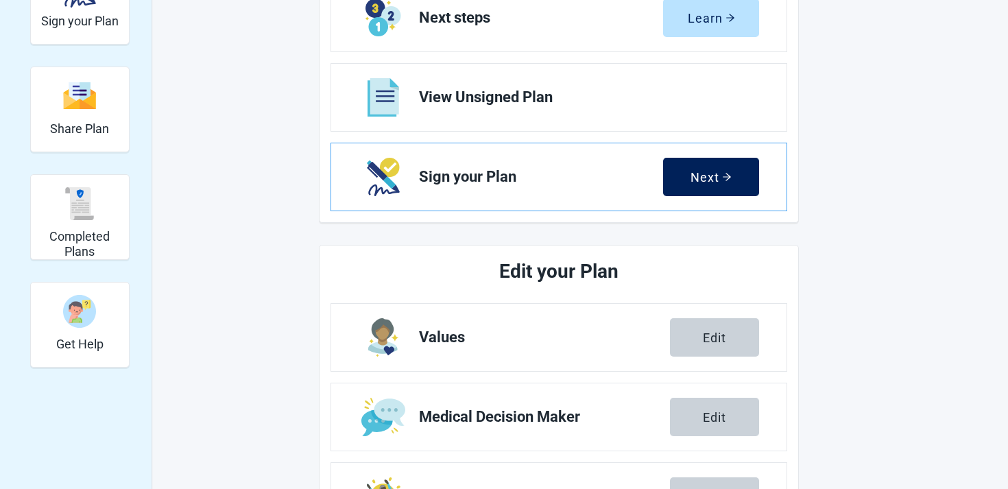
click at [728, 174] on icon "arrow-right" at bounding box center [727, 177] width 8 height 8
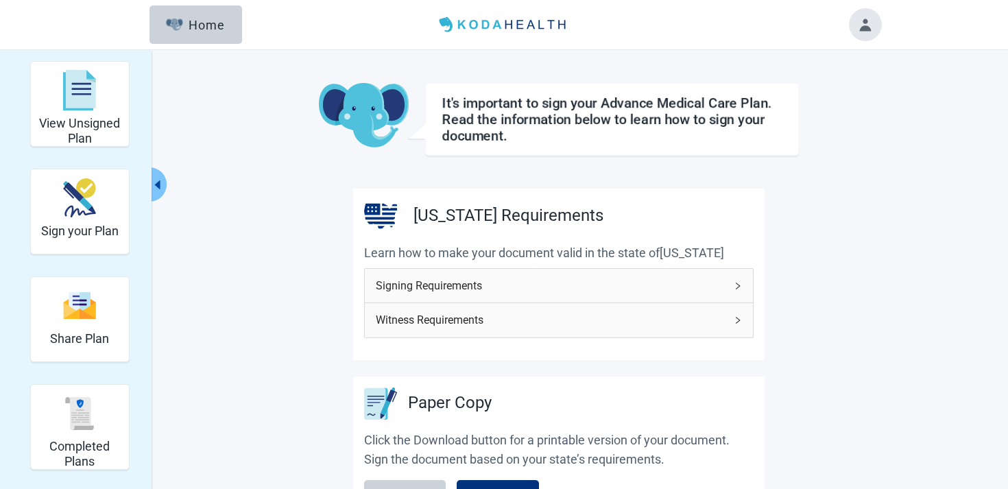
click at [870, 24] on button "Toggle account menu" at bounding box center [865, 24] width 33 height 33
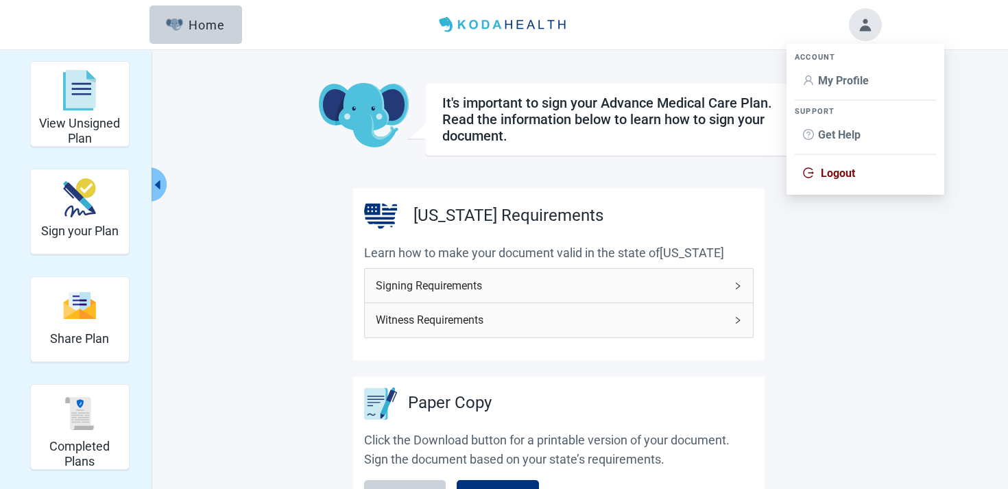
click at [838, 169] on span "Logout" at bounding box center [838, 173] width 34 height 13
